Goal: Obtain resource: Obtain resource

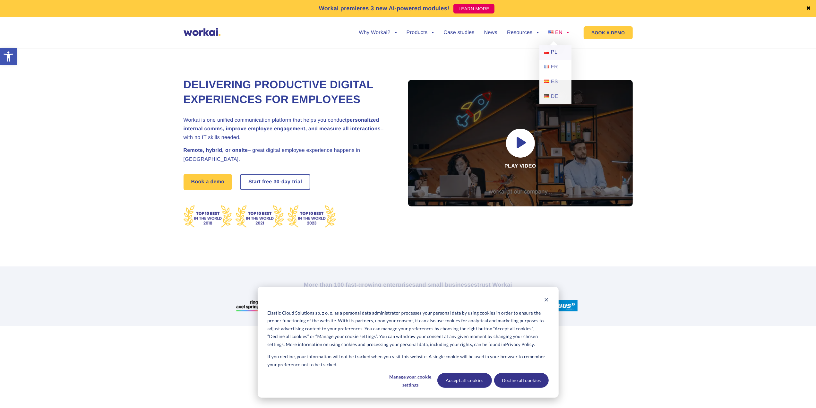
click at [557, 52] on span "PL" at bounding box center [554, 51] width 6 height 5
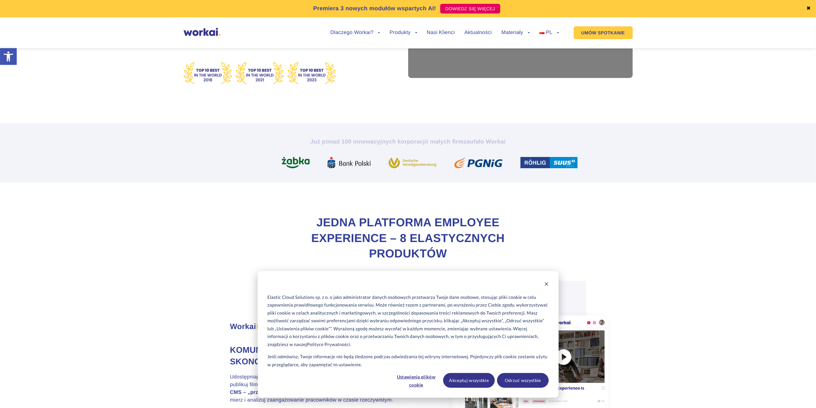
scroll to position [128, 0]
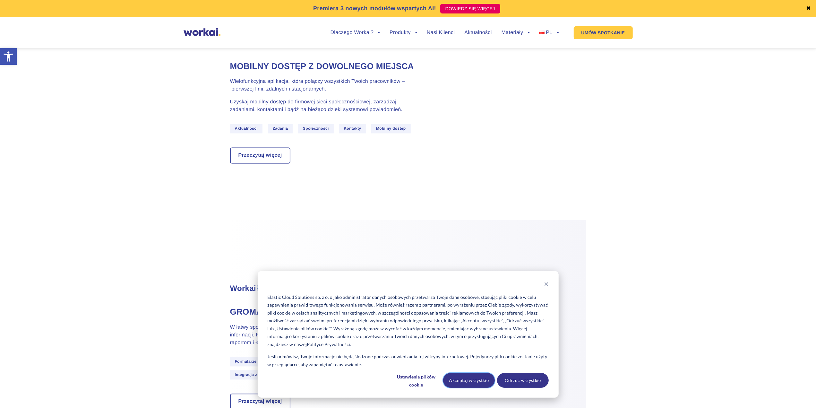
click at [480, 384] on button "Akceptuj wszystkie" at bounding box center [469, 380] width 52 height 15
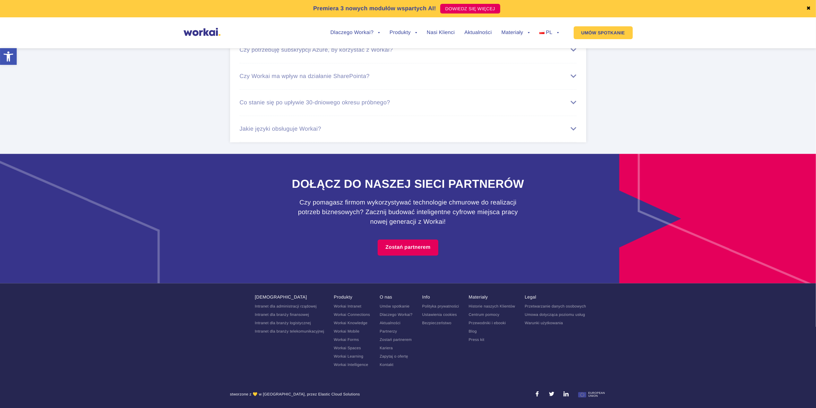
scroll to position [3940, 0]
click at [488, 323] on link "Przewodniki i ebooki" at bounding box center [487, 323] width 37 height 4
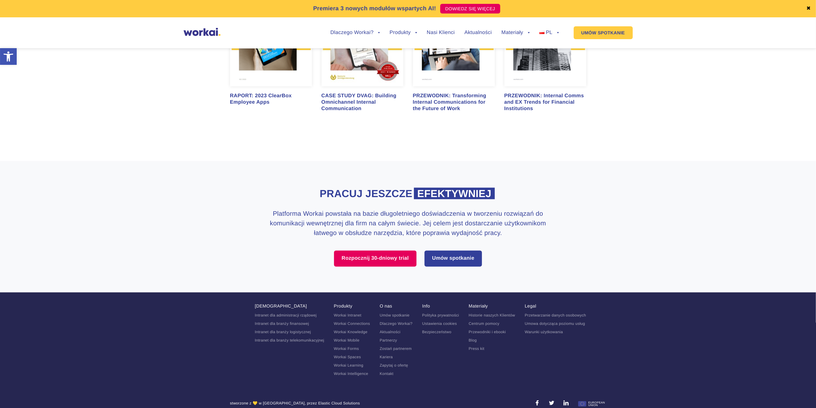
scroll to position [991, 0]
